Goal: Task Accomplishment & Management: Use online tool/utility

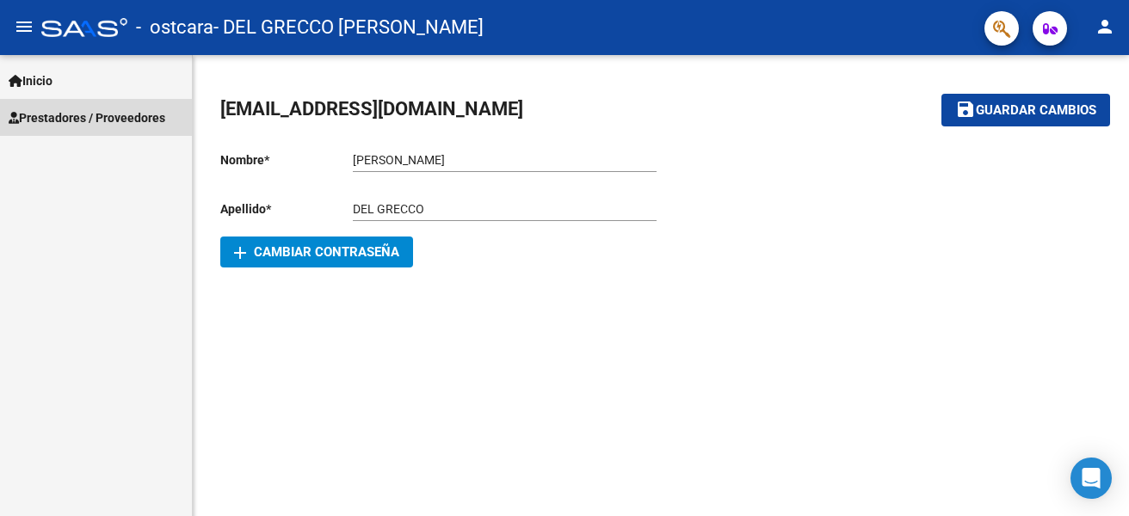
click at [82, 119] on span "Prestadores / Proveedores" at bounding box center [87, 117] width 157 height 19
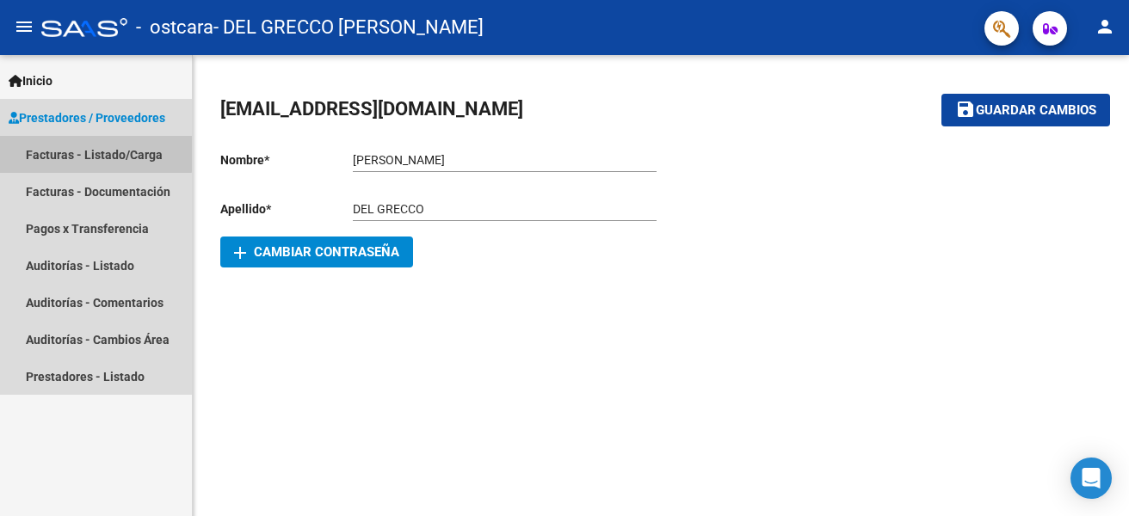
click at [74, 147] on link "Facturas - Listado/Carga" at bounding box center [96, 154] width 192 height 37
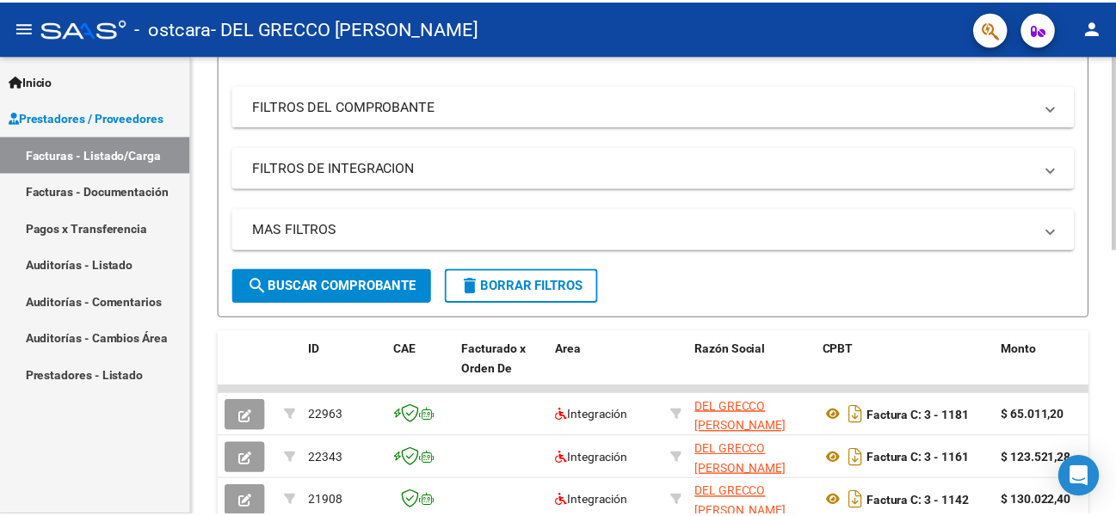
scroll to position [430, 0]
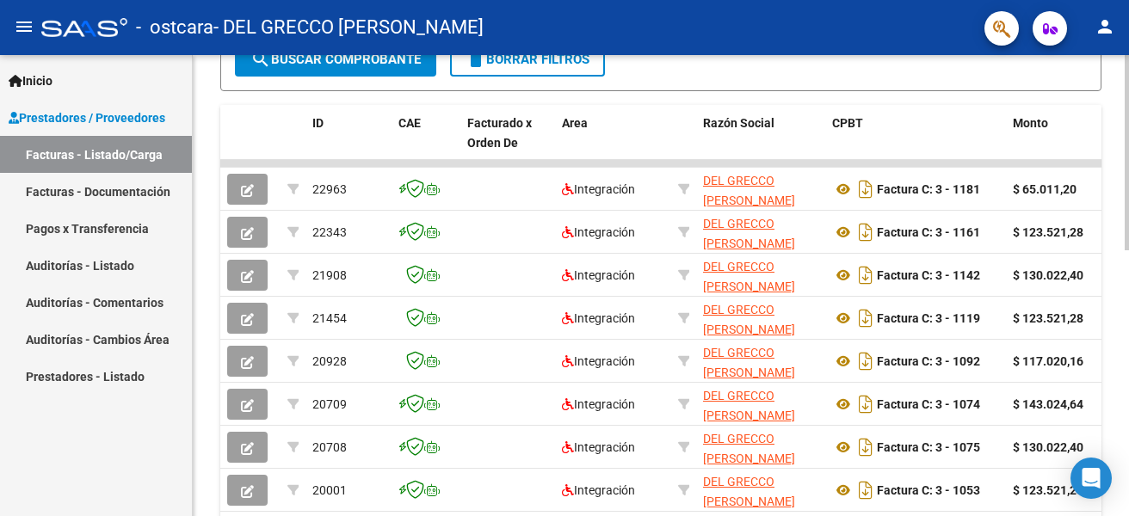
click at [1119, 28] on button "person" at bounding box center [1105, 27] width 34 height 34
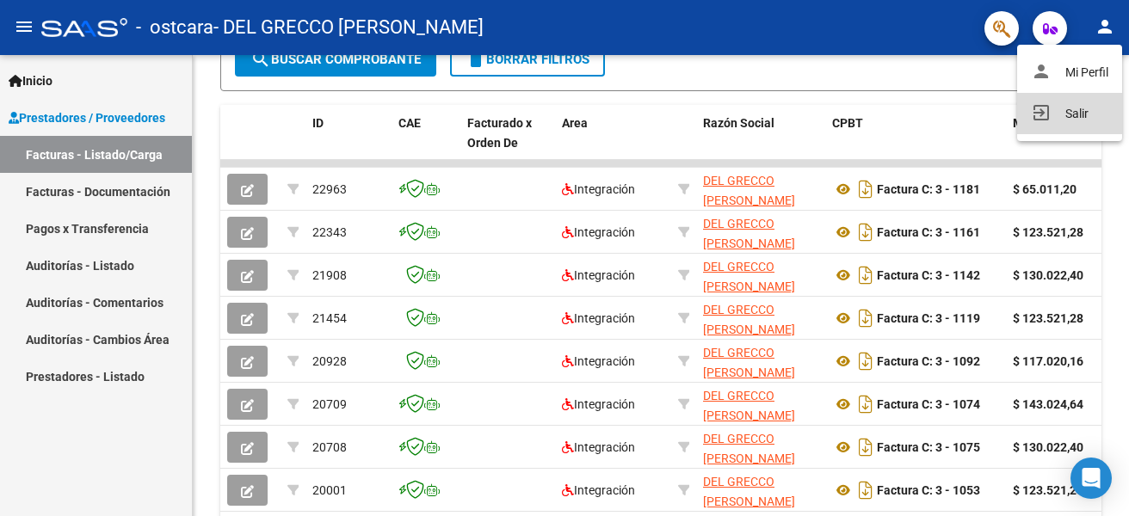
click at [1062, 111] on button "exit_to_app Salir" at bounding box center [1069, 113] width 105 height 41
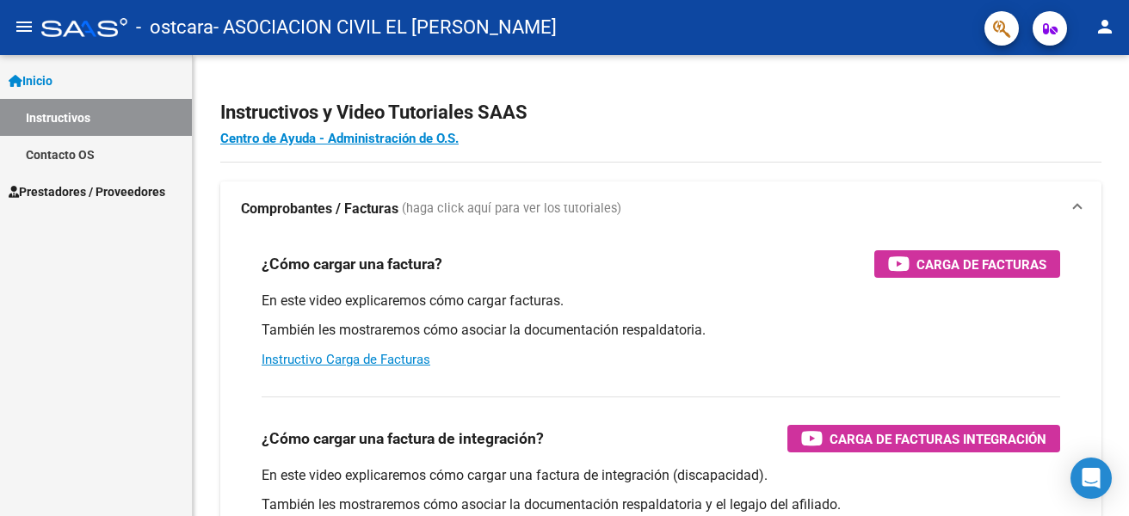
click at [66, 187] on span "Prestadores / Proveedores" at bounding box center [87, 191] width 157 height 19
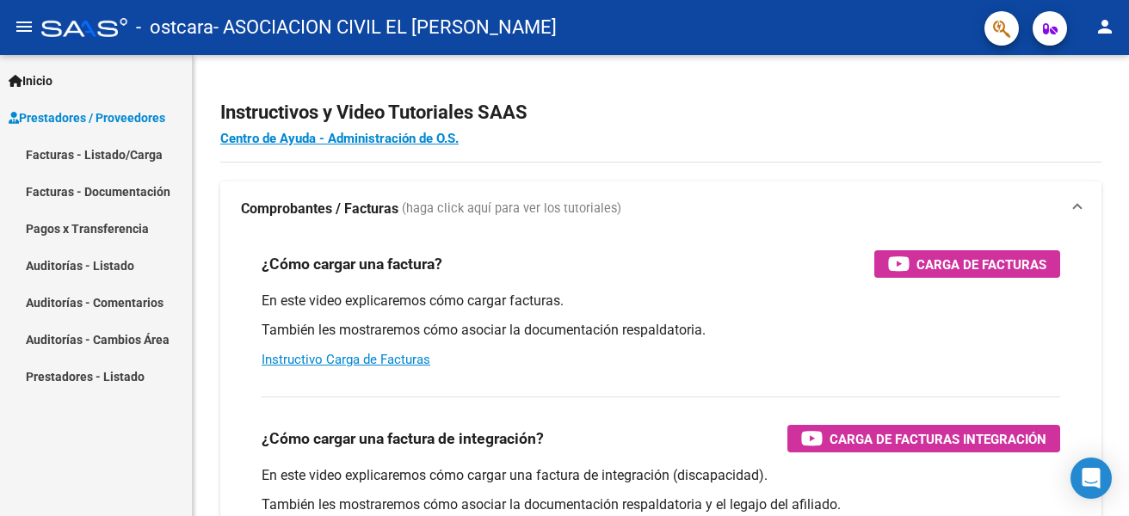
click at [71, 119] on span "Prestadores / Proveedores" at bounding box center [87, 117] width 157 height 19
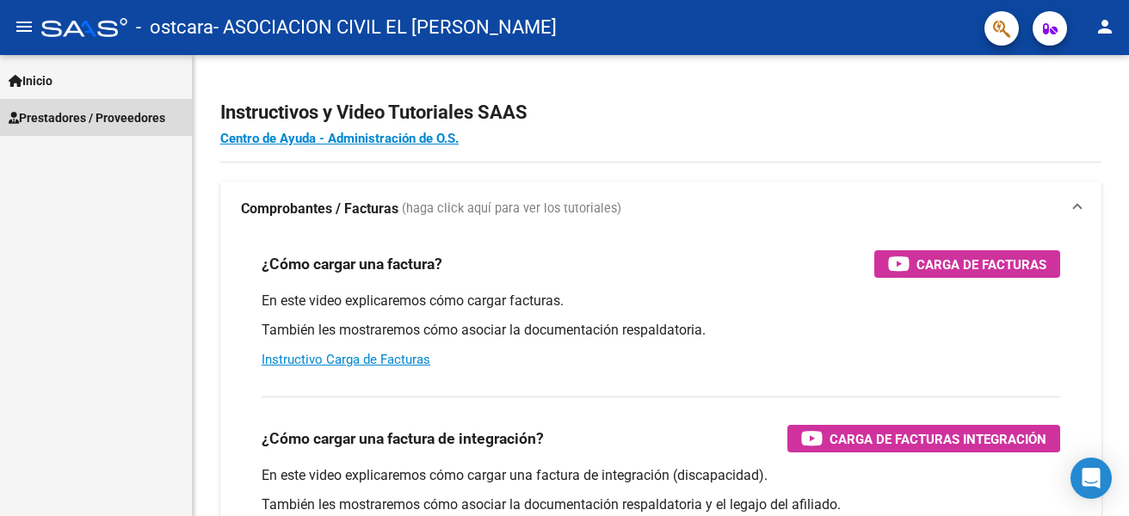
click at [71, 119] on span "Prestadores / Proveedores" at bounding box center [87, 117] width 157 height 19
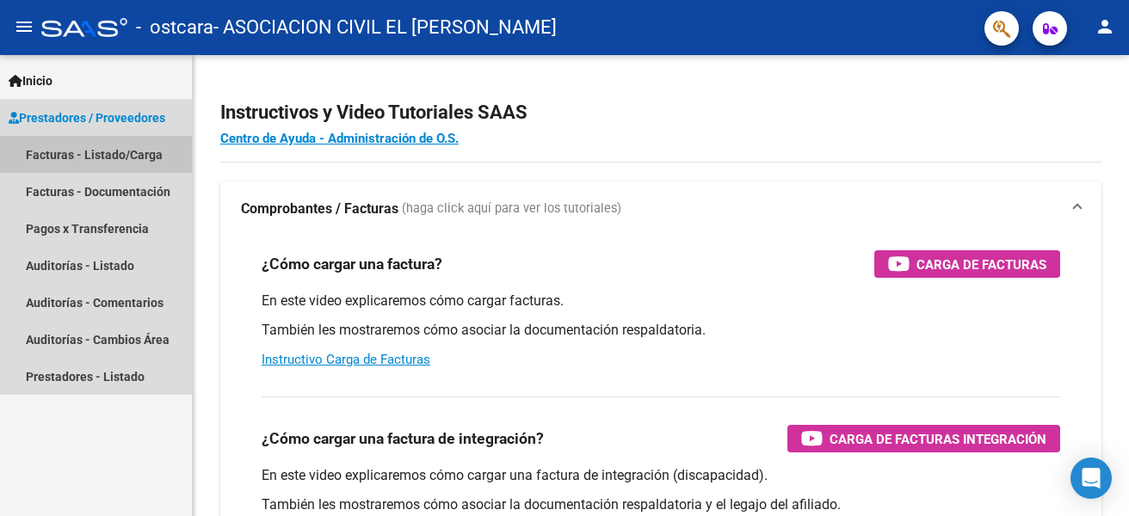
click at [65, 150] on link "Facturas - Listado/Carga" at bounding box center [96, 154] width 192 height 37
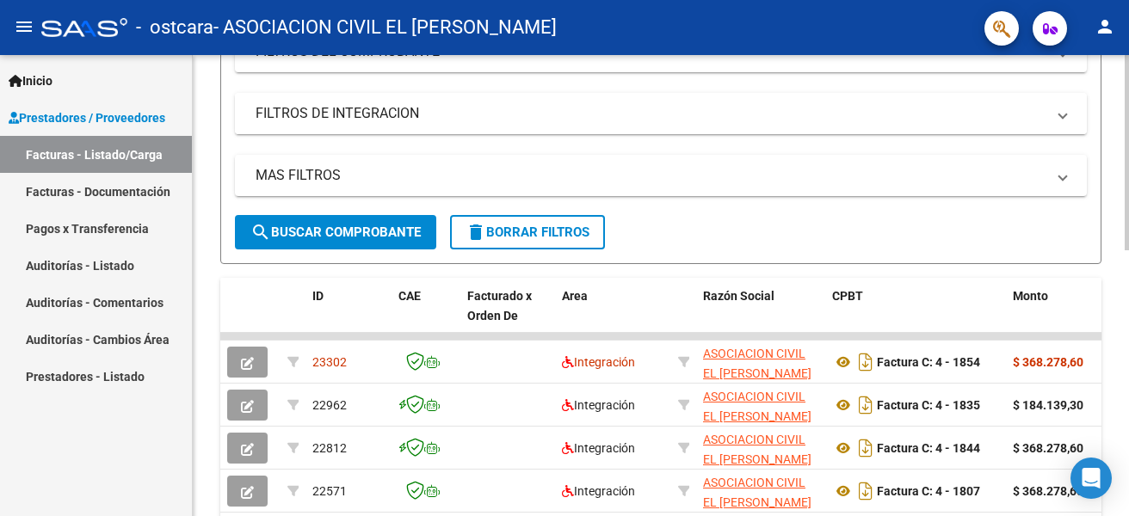
scroll to position [258, 0]
